Goal: Information Seeking & Learning: Learn about a topic

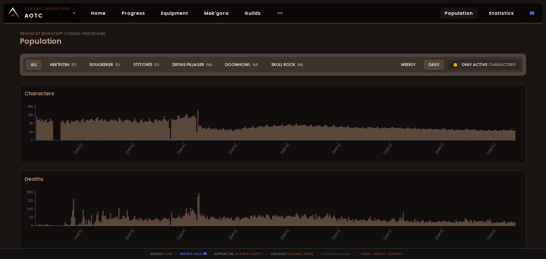
click at [458, 12] on link "Population" at bounding box center [459, 13] width 37 height 12
click at [104, 66] on div "Soulseeker EU" at bounding box center [105, 65] width 40 height 10
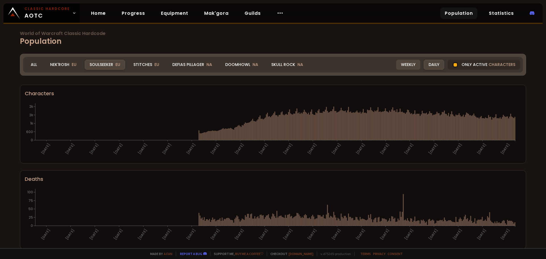
click at [404, 67] on div "Weekly" at bounding box center [408, 65] width 24 height 10
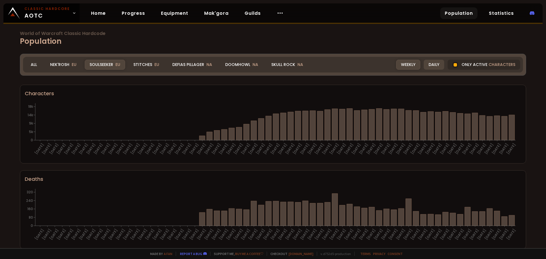
click at [434, 66] on div "Daily" at bounding box center [434, 65] width 20 height 10
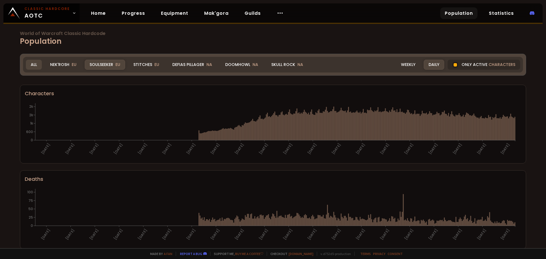
click at [29, 66] on div "All" at bounding box center [34, 65] width 16 height 10
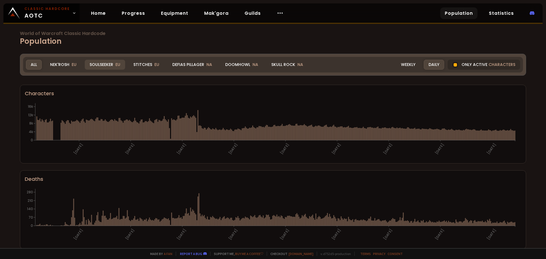
click at [106, 64] on div "Soulseeker EU" at bounding box center [105, 65] width 40 height 10
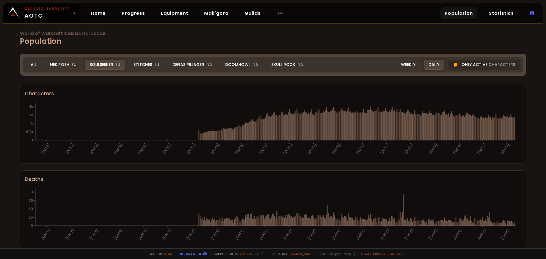
drag, startPoint x: 452, startPoint y: 65, endPoint x: 461, endPoint y: 81, distance: 17.9
click at [454, 65] on div at bounding box center [455, 64] width 3 height 3
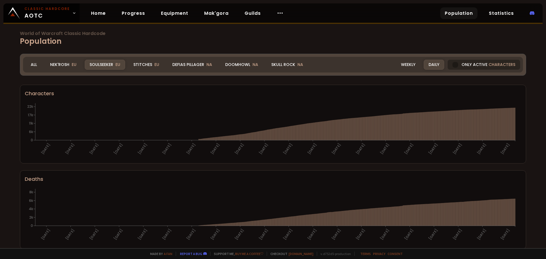
click at [455, 63] on div at bounding box center [456, 65] width 6 height 6
